Goal: Complete application form

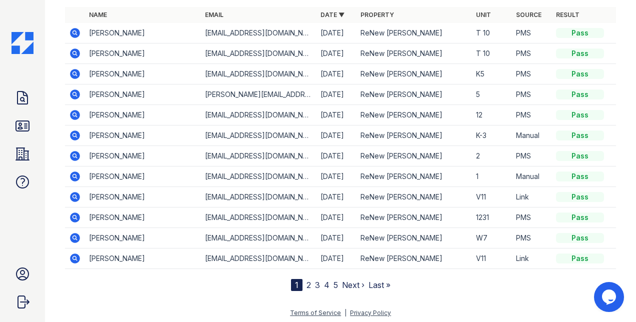
scroll to position [88, 0]
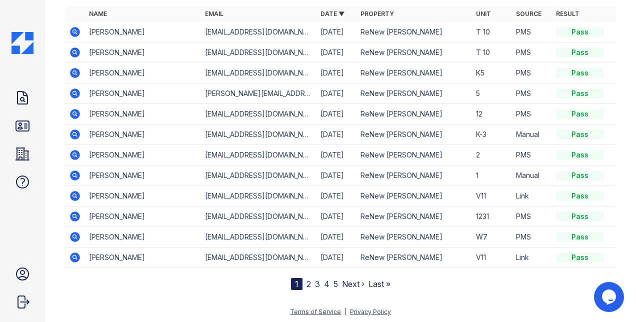
click at [307, 286] on link "2" at bounding box center [309, 284] width 5 height 10
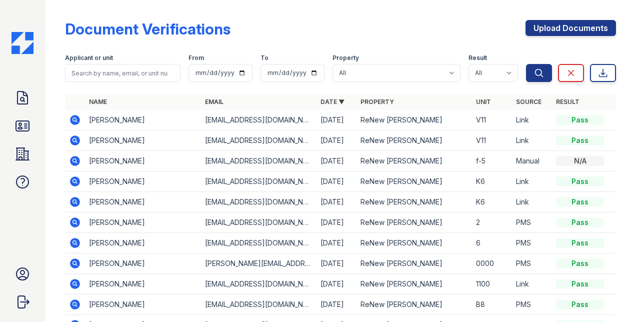
scroll to position [88, 0]
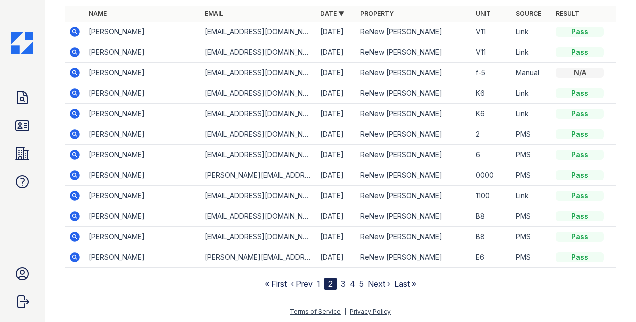
click at [341, 281] on link "3" at bounding box center [343, 284] width 5 height 10
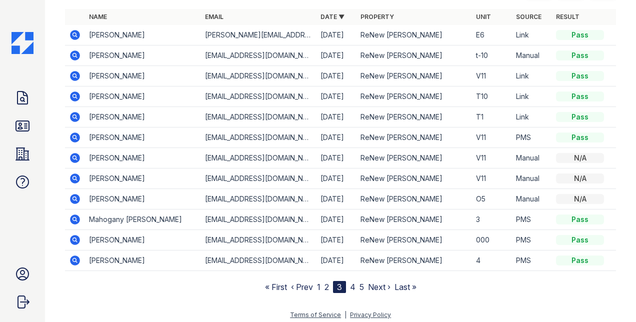
scroll to position [88, 0]
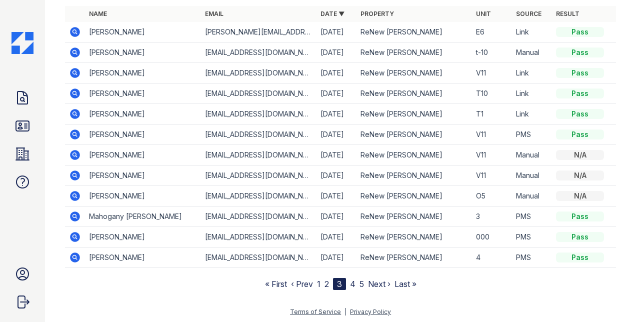
click at [350, 279] on link "4" at bounding box center [353, 284] width 6 height 10
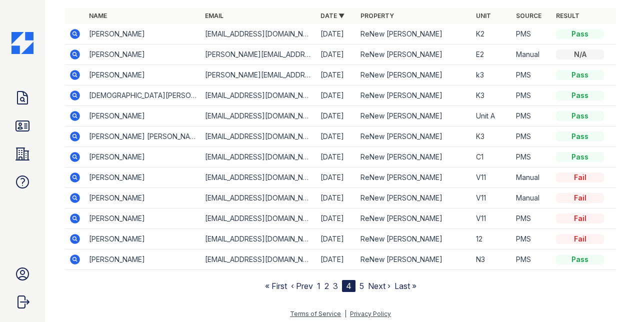
scroll to position [88, 0]
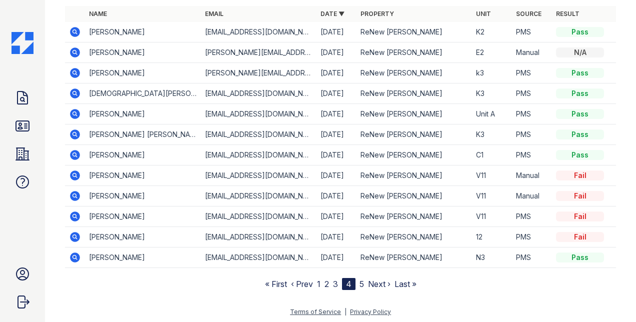
click at [360, 280] on link "5" at bounding box center [362, 284] width 5 height 10
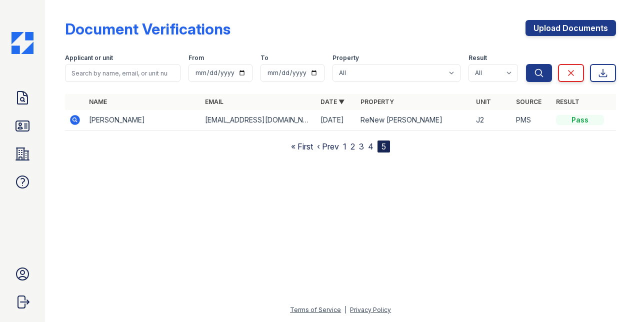
click at [345, 148] on link "1" at bounding box center [345, 147] width 4 height 10
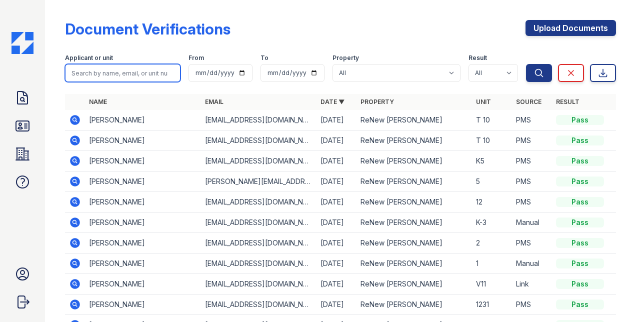
click at [119, 73] on input "search" at bounding box center [123, 73] width 116 height 18
type input "SHALONDA"
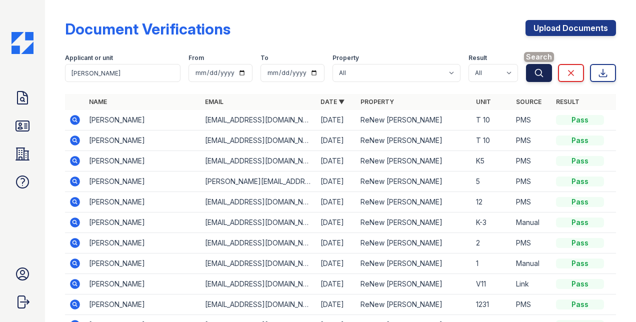
click at [536, 71] on icon "submit" at bounding box center [540, 73] width 8 height 8
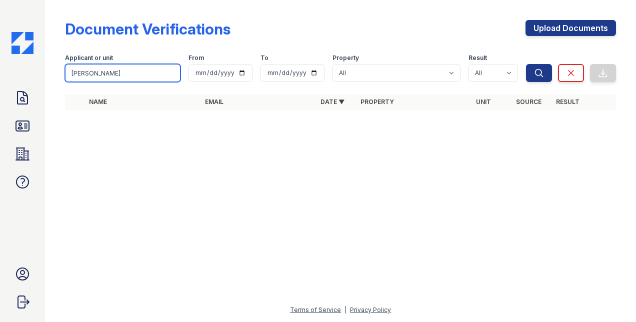
click at [103, 67] on input "SHALONDA" at bounding box center [123, 73] width 116 height 18
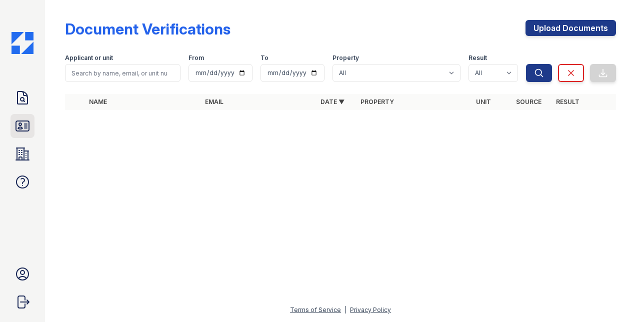
click at [27, 127] on icon at bounding box center [23, 126] width 16 height 16
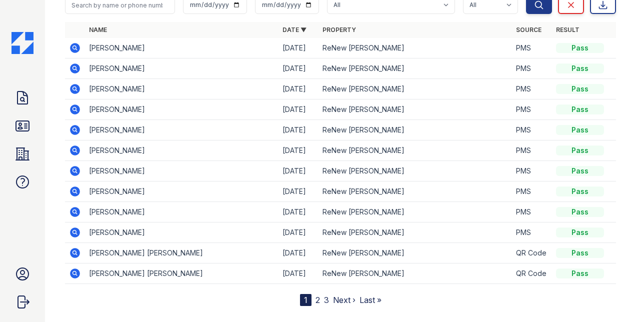
scroll to position [84, 0]
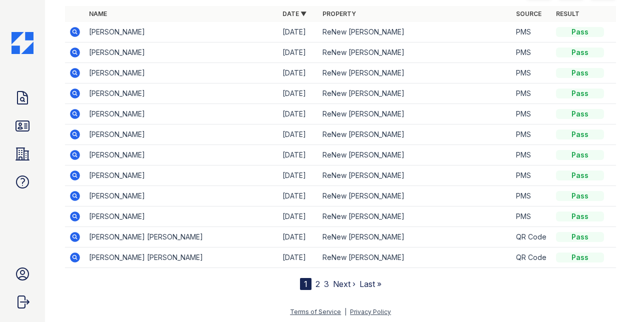
click at [316, 281] on link "2" at bounding box center [318, 284] width 5 height 10
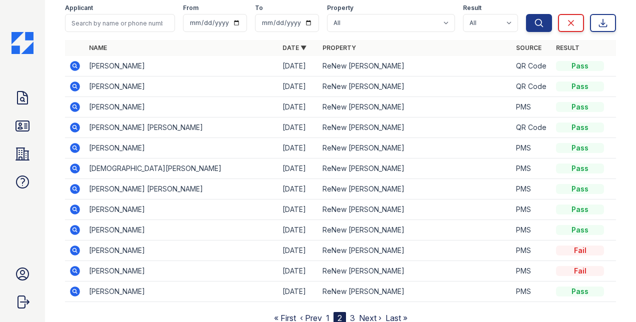
scroll to position [84, 0]
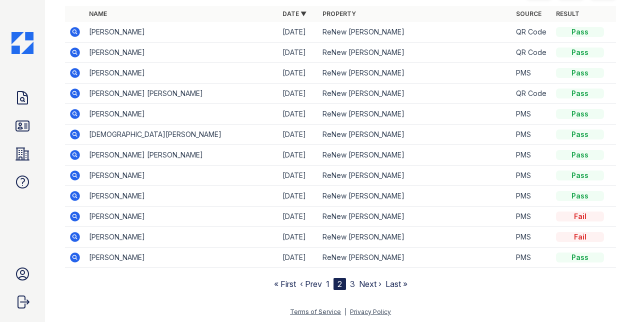
click at [351, 280] on link "3" at bounding box center [352, 284] width 5 height 10
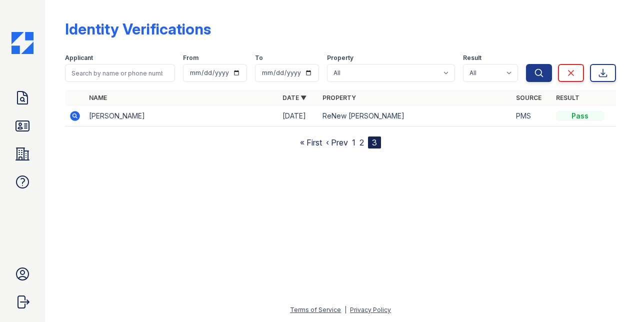
click at [355, 141] on link "1" at bounding box center [354, 143] width 4 height 10
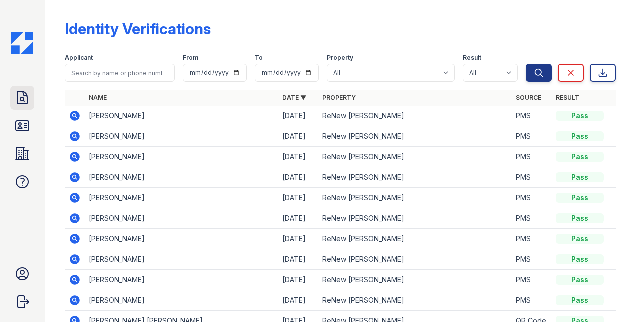
click at [25, 98] on icon at bounding box center [23, 98] width 16 height 16
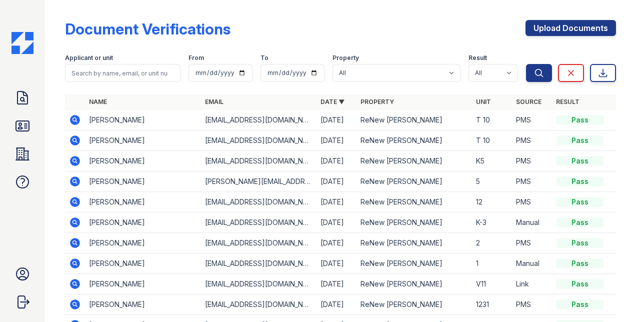
scroll to position [88, 0]
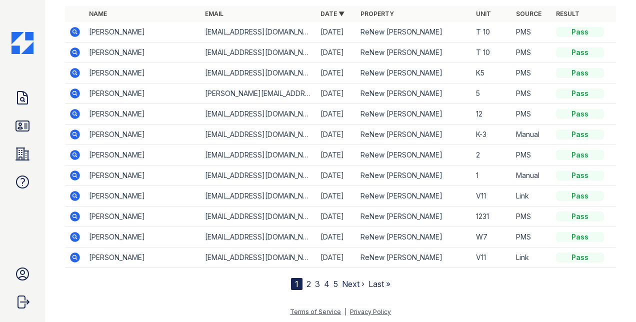
click at [307, 283] on link "2" at bounding box center [309, 284] width 5 height 10
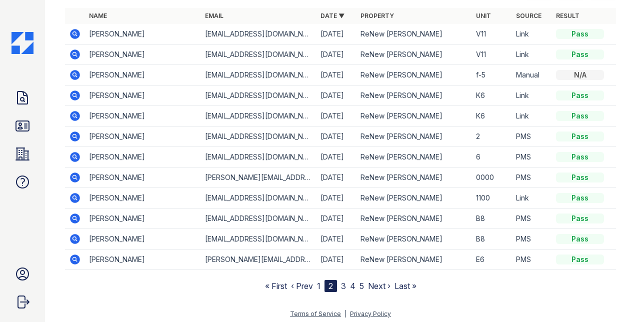
scroll to position [88, 0]
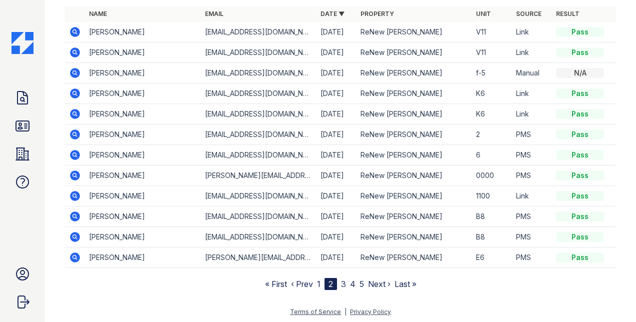
click at [341, 283] on link "3" at bounding box center [343, 284] width 5 height 10
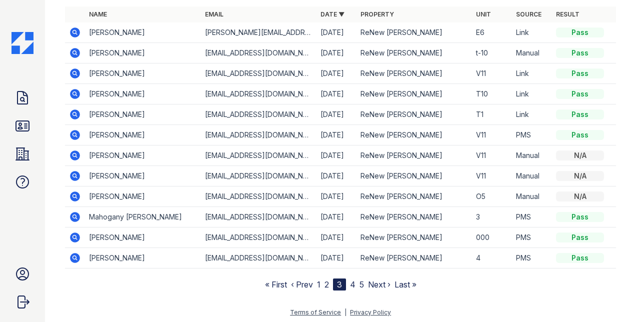
scroll to position [88, 0]
click at [350, 285] on link "4" at bounding box center [353, 284] width 6 height 10
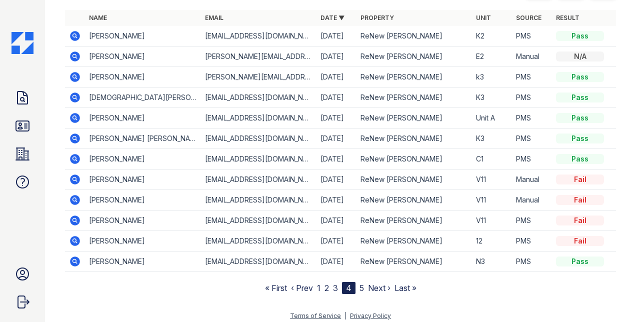
scroll to position [88, 0]
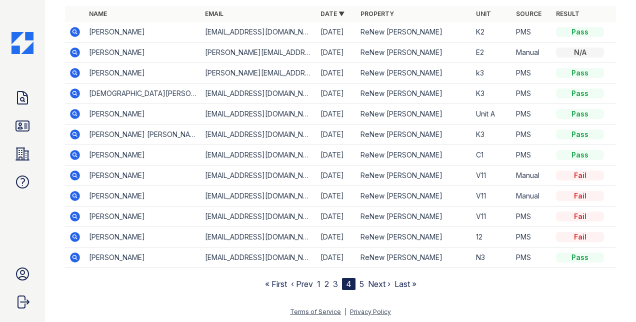
click at [360, 282] on link "5" at bounding box center [362, 284] width 5 height 10
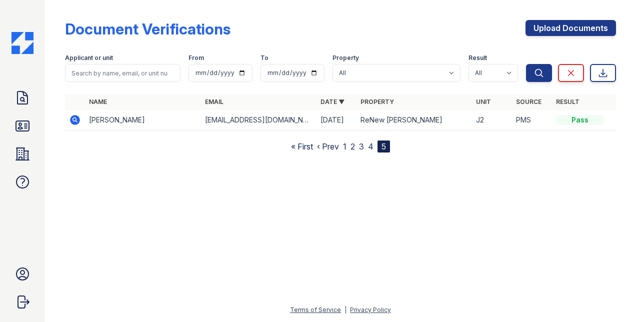
click at [347, 148] on link "1" at bounding box center [345, 147] width 4 height 10
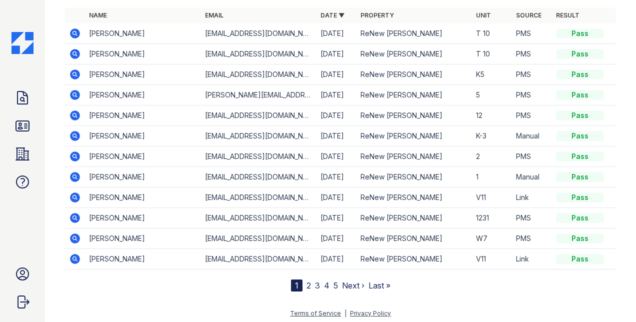
scroll to position [88, 0]
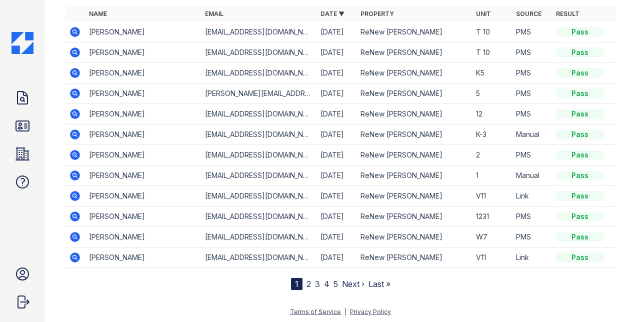
click at [76, 136] on icon at bounding box center [75, 135] width 10 height 10
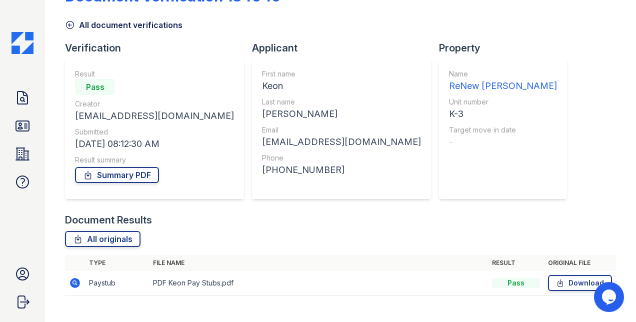
scroll to position [50, 0]
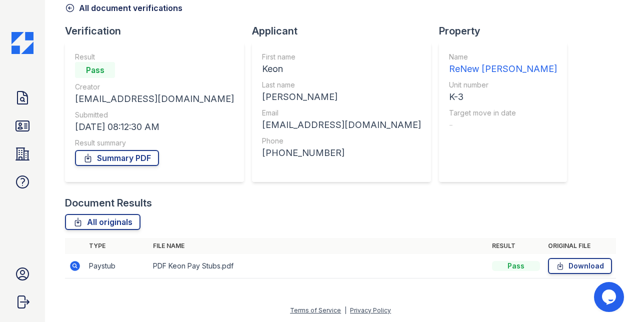
click at [77, 266] on icon at bounding box center [75, 266] width 10 height 10
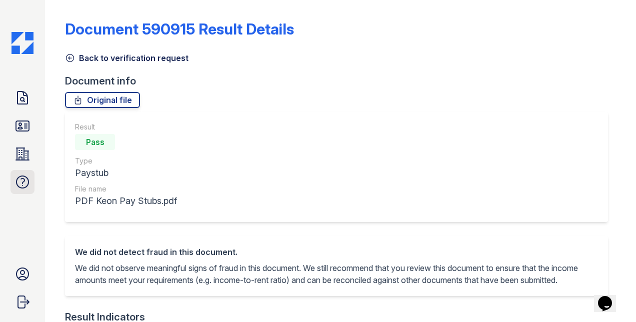
click at [19, 180] on icon at bounding box center [23, 182] width 16 height 16
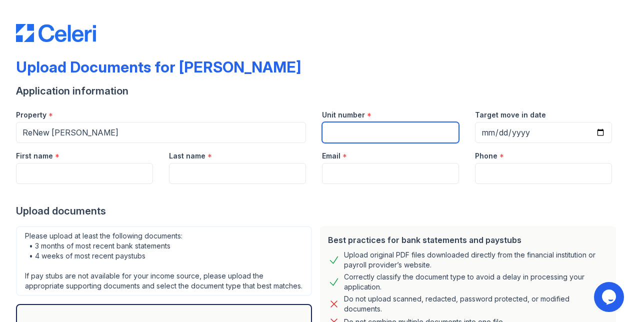
click at [406, 130] on input "Unit number" at bounding box center [390, 132] width 137 height 21
type input "k3"
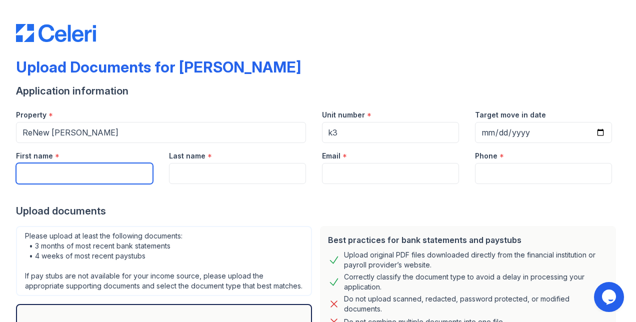
click at [108, 174] on input "First name" at bounding box center [84, 173] width 137 height 21
type input "keon"
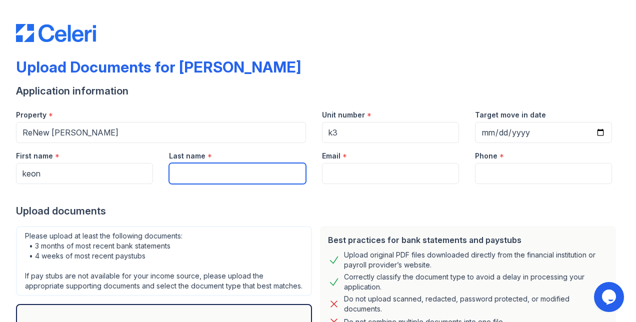
click at [282, 169] on input "Last name" at bounding box center [237, 173] width 137 height 21
type input "douglas"
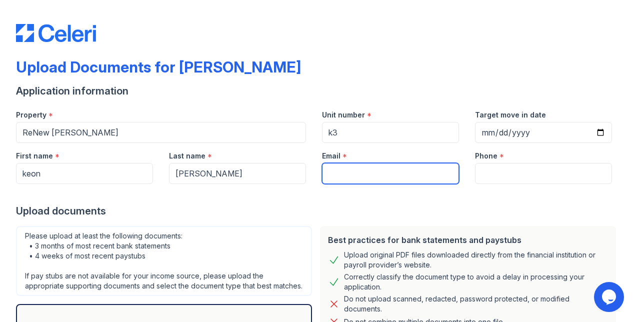
paste input "[EMAIL_ADDRESS][DOMAIN_NAME]"
type input "[EMAIL_ADDRESS][DOMAIN_NAME]"
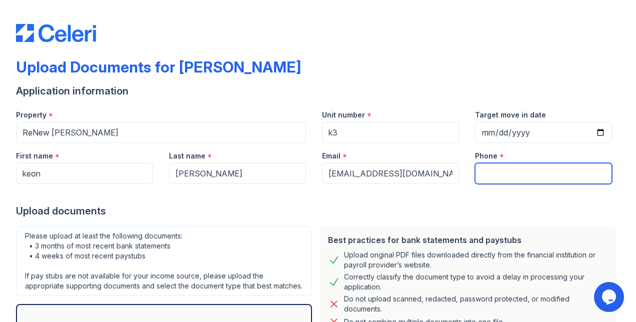
paste input "(678) 873-9914"
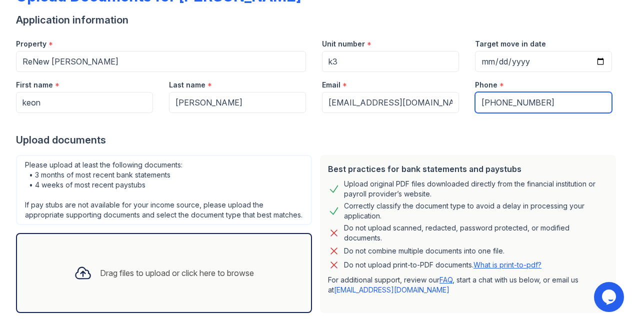
scroll to position [133, 0]
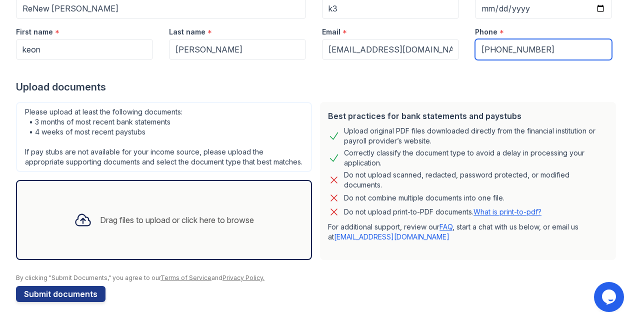
type input "(678) 873-9914"
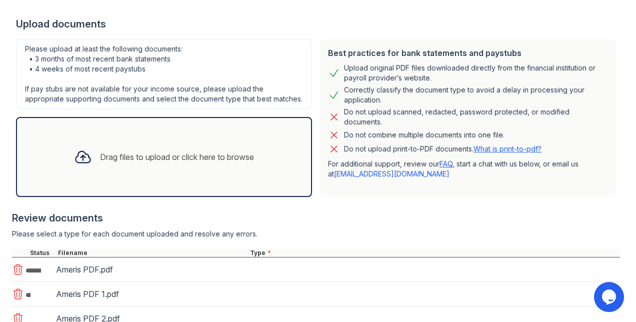
scroll to position [273, 0]
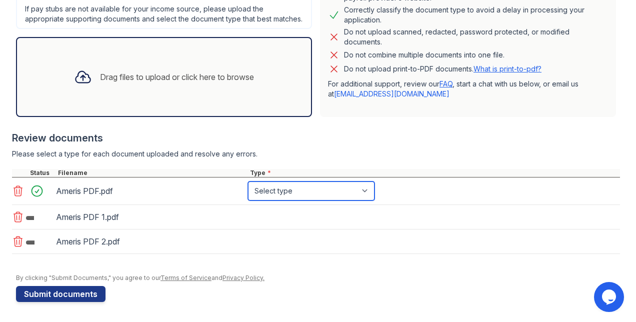
click at [307, 192] on select "Select type Paystub Bank Statement Offer Letter Tax Documents Benefit Award Let…" at bounding box center [311, 191] width 127 height 19
select select "bank_statement"
click at [248, 185] on select "Select type Paystub Bank Statement Offer Letter Tax Documents Benefit Award Let…" at bounding box center [311, 191] width 127 height 19
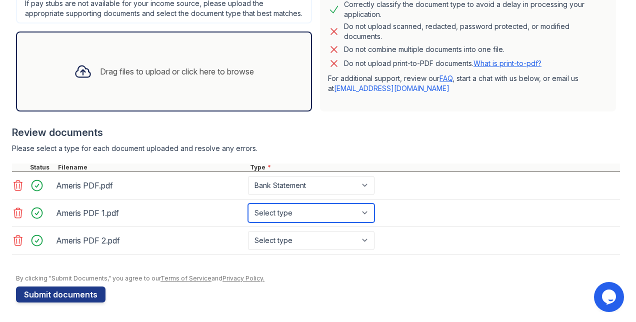
click at [296, 219] on select "Select type Paystub Bank Statement Offer Letter Tax Documents Benefit Award Let…" at bounding box center [311, 213] width 127 height 19
select select "bank_statement"
click at [248, 212] on select "Select type Paystub Bank Statement Offer Letter Tax Documents Benefit Award Let…" at bounding box center [311, 213] width 127 height 19
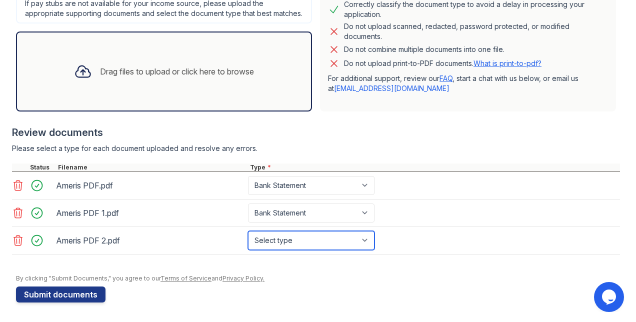
click at [288, 243] on select "Select type Paystub Bank Statement Offer Letter Tax Documents Benefit Award Let…" at bounding box center [311, 240] width 127 height 19
select select "bank_statement"
click at [248, 239] on select "Select type Paystub Bank Statement Offer Letter Tax Documents Benefit Award Let…" at bounding box center [311, 240] width 127 height 19
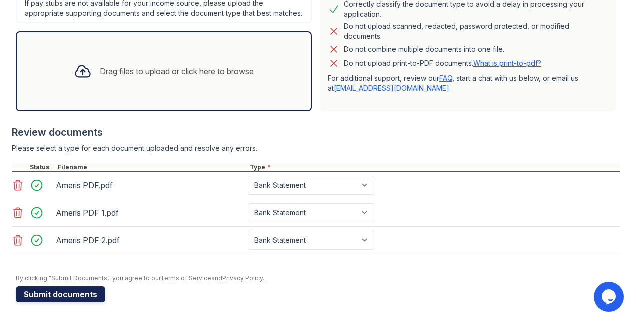
click at [51, 303] on button "Submit documents" at bounding box center [61, 295] width 90 height 16
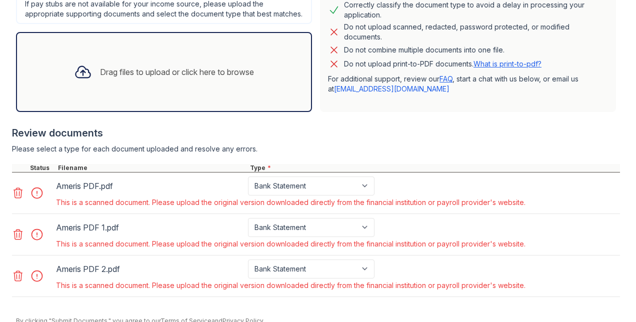
scroll to position [351, 0]
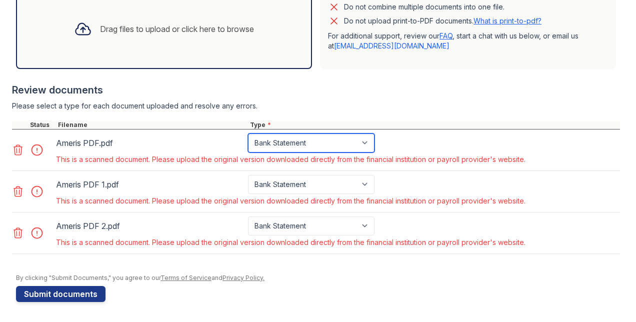
click at [356, 146] on select "Paystub Bank Statement Offer Letter Tax Documents Benefit Award Letter Investme…" at bounding box center [311, 143] width 127 height 19
click at [380, 109] on div "Please select a type for each document uploaded and resolve any errors." at bounding box center [316, 106] width 608 height 10
drag, startPoint x: 53, startPoint y: 304, endPoint x: 57, endPoint y: 298, distance: 7.2
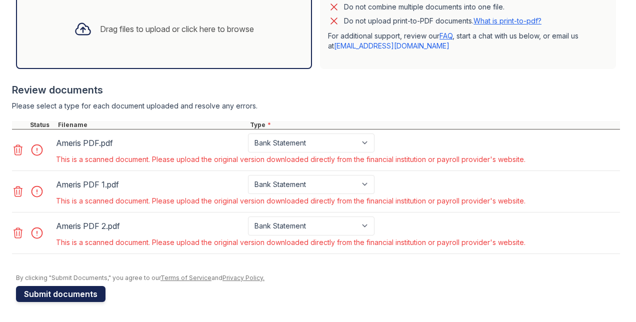
click at [60, 294] on button "Submit documents" at bounding box center [61, 294] width 90 height 16
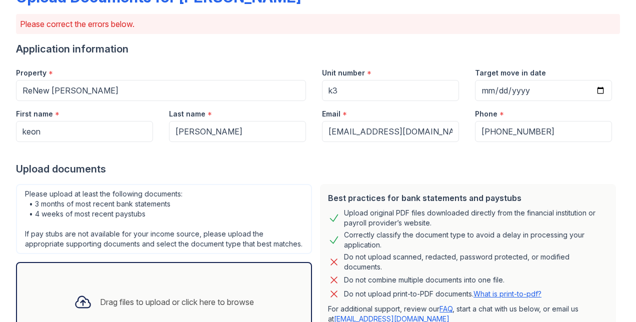
scroll to position [0, 0]
